Goal: Check status: Check status

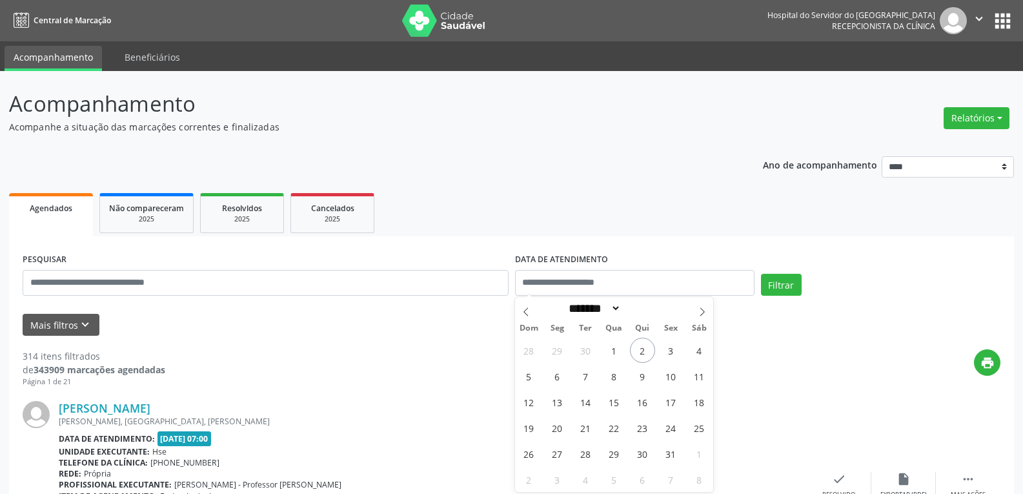
select select "*"
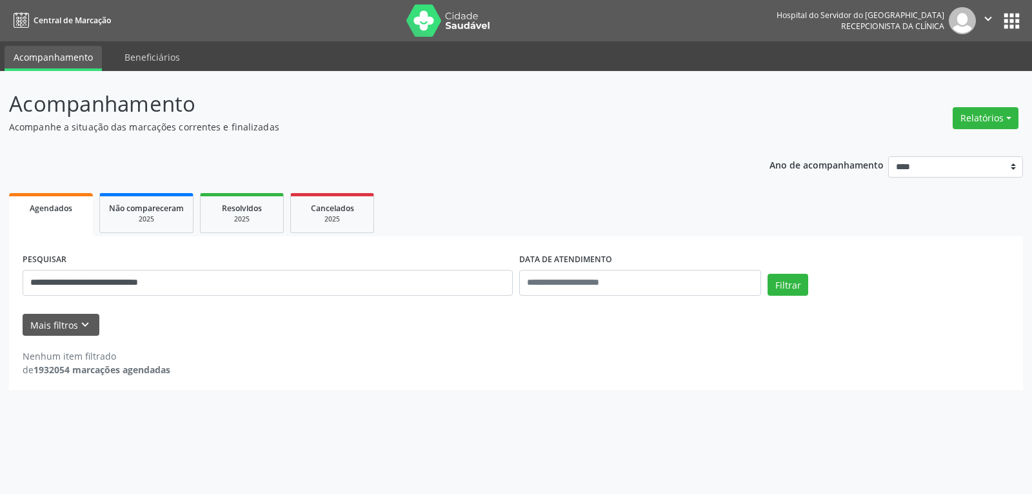
drag, startPoint x: 225, startPoint y: 281, endPoint x: 0, endPoint y: 272, distance: 225.3
click at [0, 272] on div "**********" at bounding box center [516, 282] width 1032 height 423
type input "**********"
click at [768, 274] on button "Filtrar" at bounding box center [788, 285] width 41 height 22
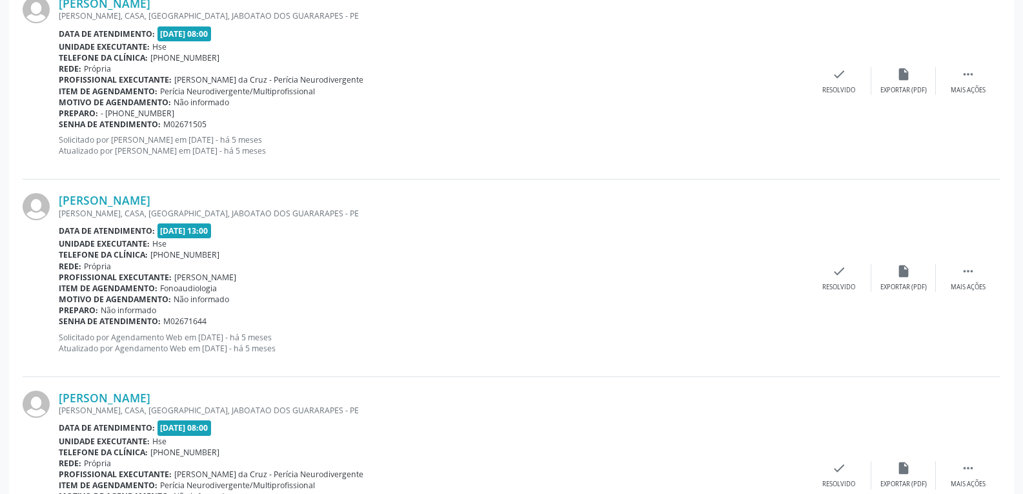
scroll to position [2908, 0]
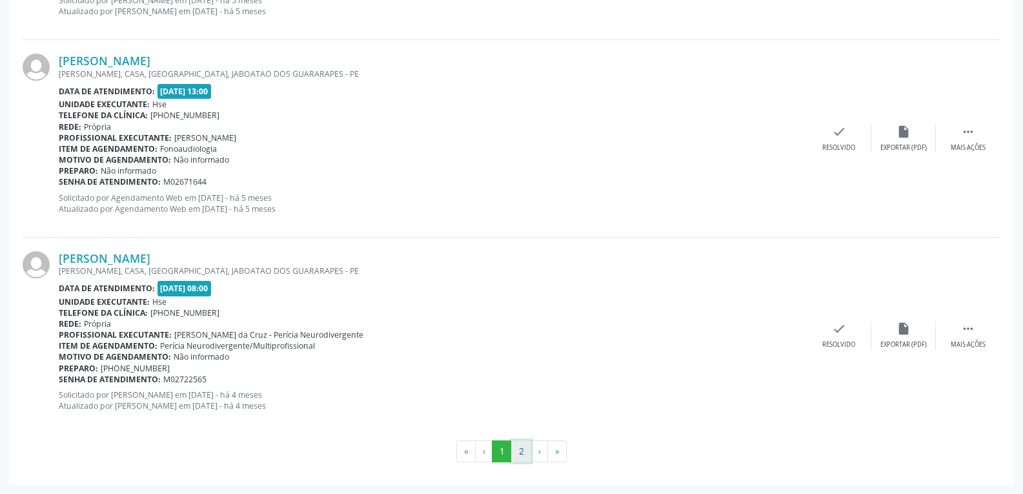
click at [518, 454] on button "2" at bounding box center [521, 451] width 20 height 22
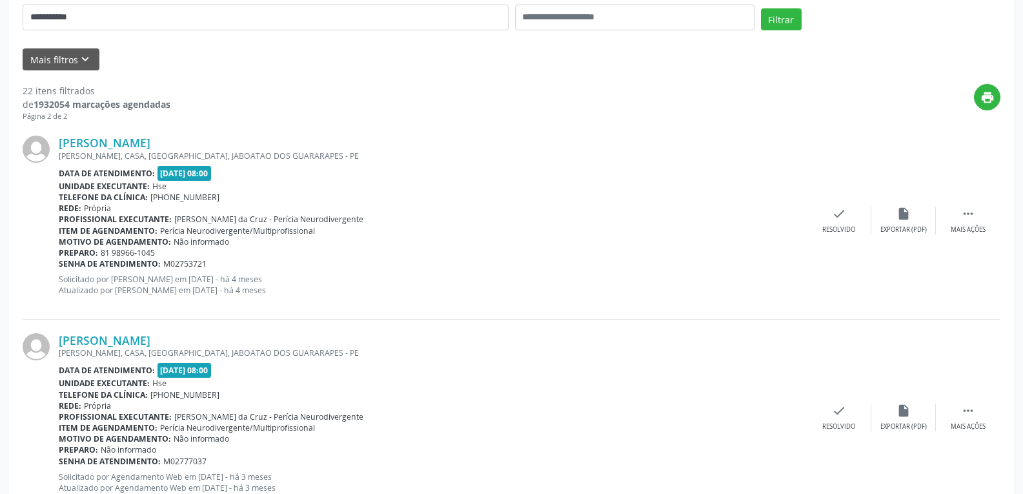
scroll to position [0, 0]
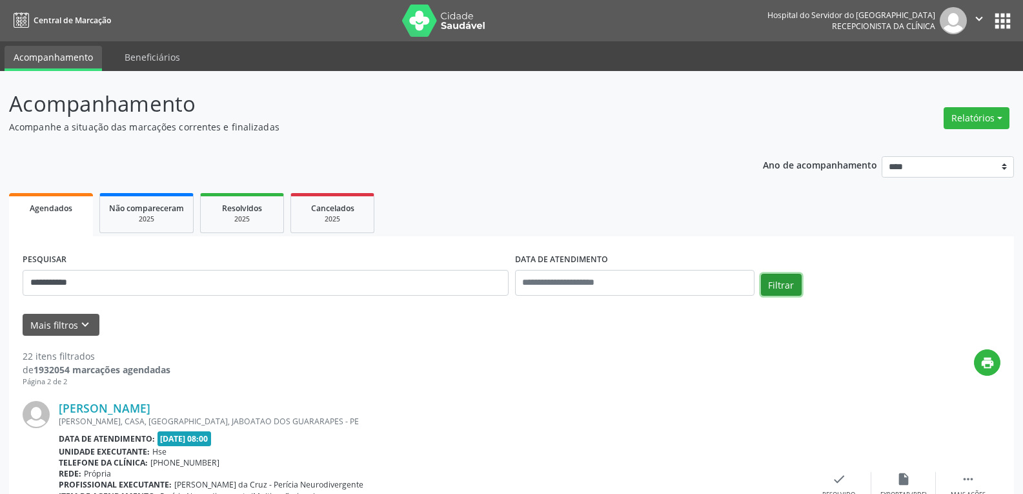
click at [782, 284] on button "Filtrar" at bounding box center [781, 285] width 41 height 22
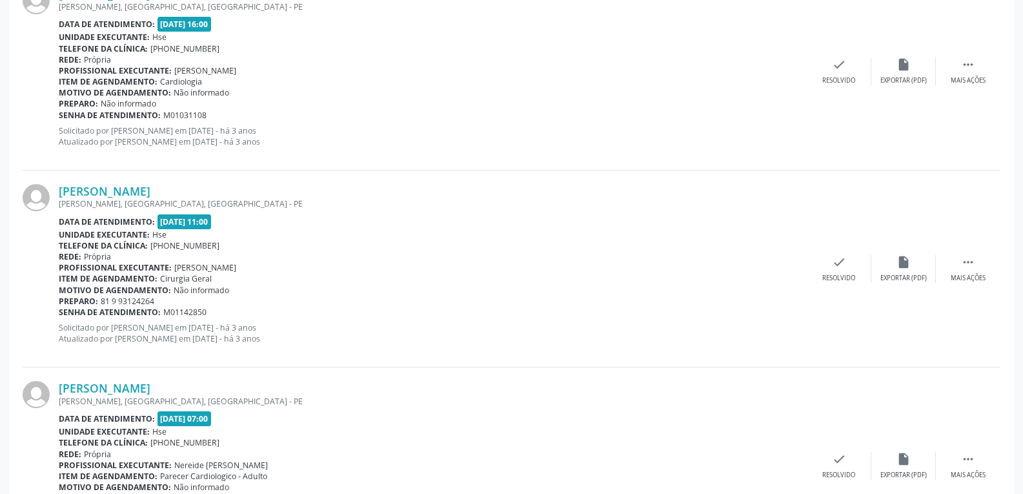
scroll to position [1618, 0]
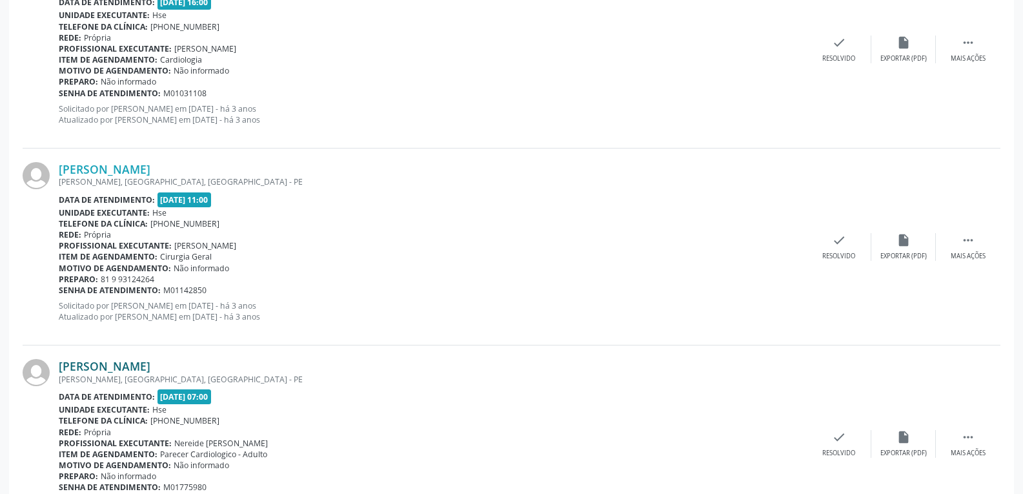
click at [94, 366] on link "[PERSON_NAME]" at bounding box center [105, 366] width 92 height 14
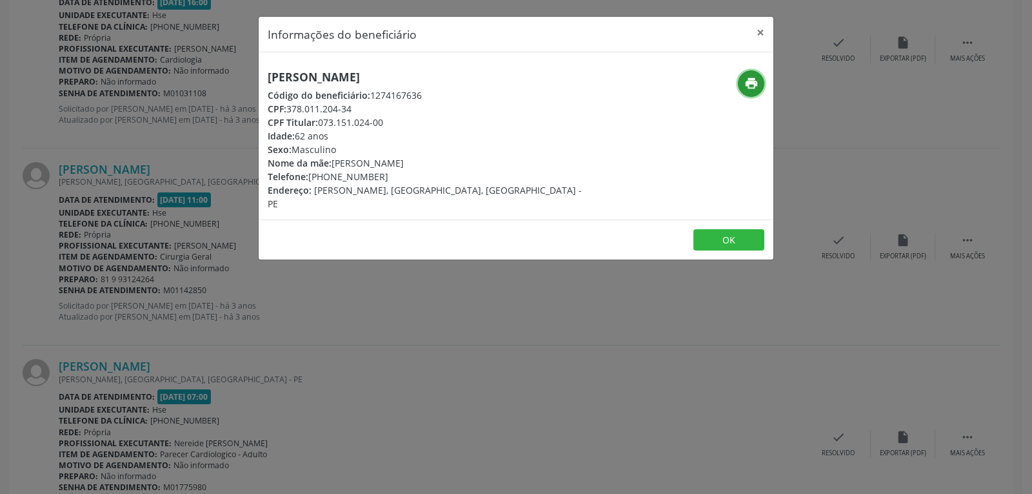
click at [748, 83] on icon "print" at bounding box center [751, 83] width 14 height 14
drag, startPoint x: 320, startPoint y: 121, endPoint x: 443, endPoint y: 124, distance: 123.2
click at [443, 124] on div "CPF Titular: 073.151.024-00" at bounding box center [430, 122] width 325 height 14
copy div "073.151.024-00"
drag, startPoint x: 327, startPoint y: 174, endPoint x: 394, endPoint y: 174, distance: 66.4
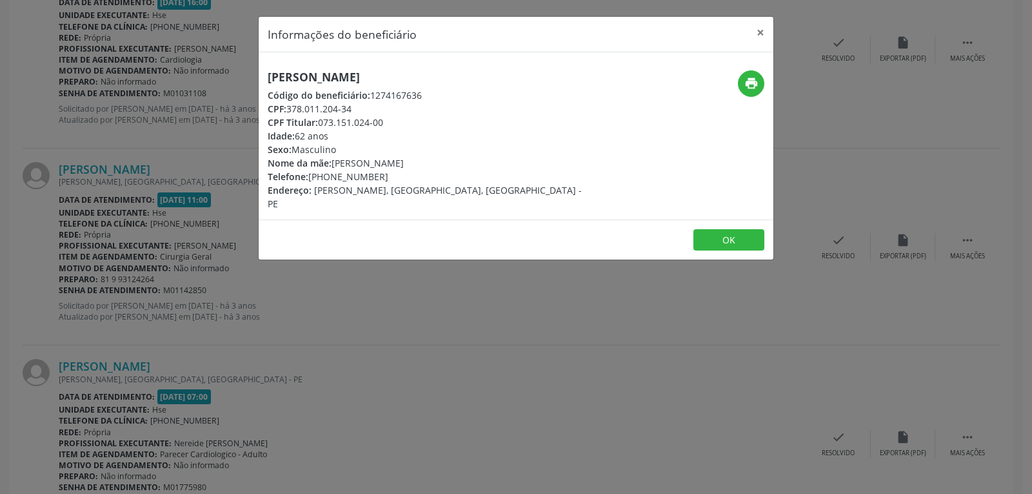
click at [394, 174] on div "Telefone: [PHONE_NUMBER]" at bounding box center [430, 177] width 325 height 14
copy div "99312-4264"
click at [761, 29] on button "×" at bounding box center [761, 33] width 26 height 32
